Goal: Task Accomplishment & Management: Use online tool/utility

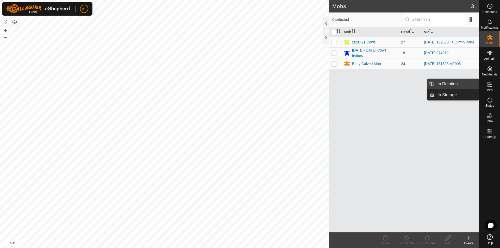
click at [473, 82] on link "In Rotation" at bounding box center [457, 84] width 45 height 10
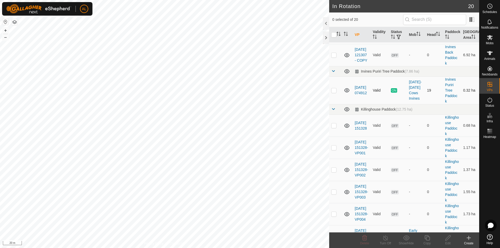
scroll to position [240, 0]
click at [338, 105] on td at bounding box center [335, 92] width 13 height 28
checkbox input "true"
click at [429, 238] on icon at bounding box center [427, 238] width 7 height 6
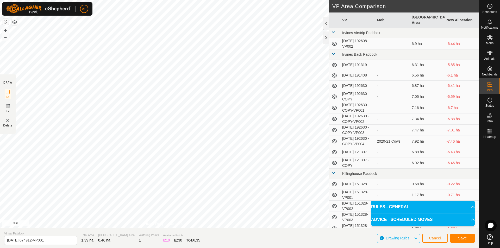
drag, startPoint x: 463, startPoint y: 243, endPoint x: 463, endPoint y: 238, distance: 5.0
click at [463, 242] on div "Save" at bounding box center [462, 238] width 25 height 13
click at [462, 238] on span "Save" at bounding box center [462, 238] width 9 height 4
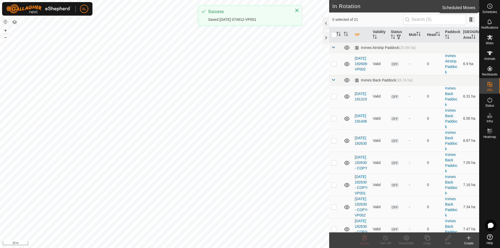
click at [487, 11] on span "Schedules" at bounding box center [490, 11] width 15 height 3
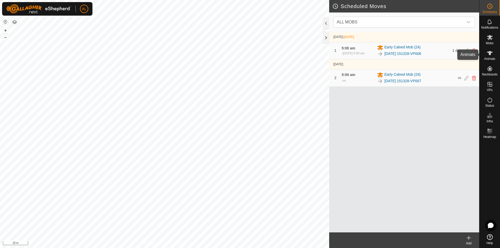
click at [489, 53] on icon at bounding box center [490, 53] width 6 height 4
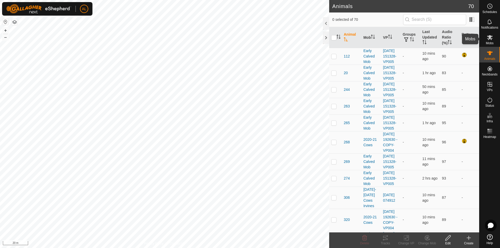
click at [489, 39] on icon at bounding box center [490, 37] width 6 height 6
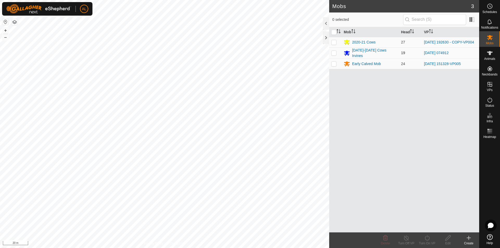
click at [337, 53] on td at bounding box center [335, 52] width 13 height 11
checkbox input "true"
click at [425, 237] on icon at bounding box center [427, 238] width 7 height 6
click at [429, 228] on link "Now" at bounding box center [443, 227] width 52 height 10
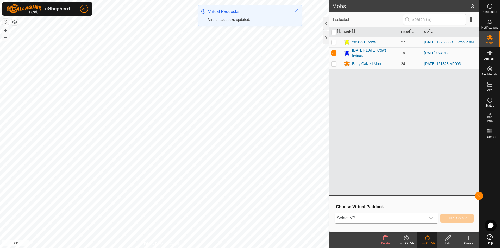
click at [391, 216] on span "Select VP" at bounding box center [380, 218] width 91 height 10
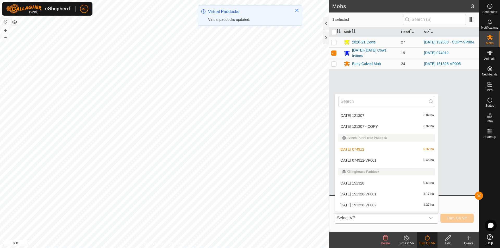
scroll to position [121, 0]
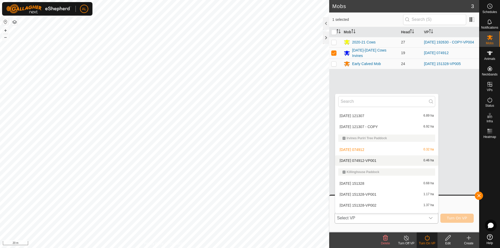
click at [382, 162] on li "[DATE] 074912-VP001 0.46 ha" at bounding box center [386, 161] width 103 height 10
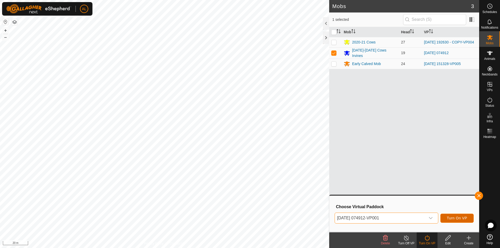
click at [455, 218] on span "Turn On VP" at bounding box center [457, 218] width 20 height 4
